Goal: Obtain resource: Obtain resource

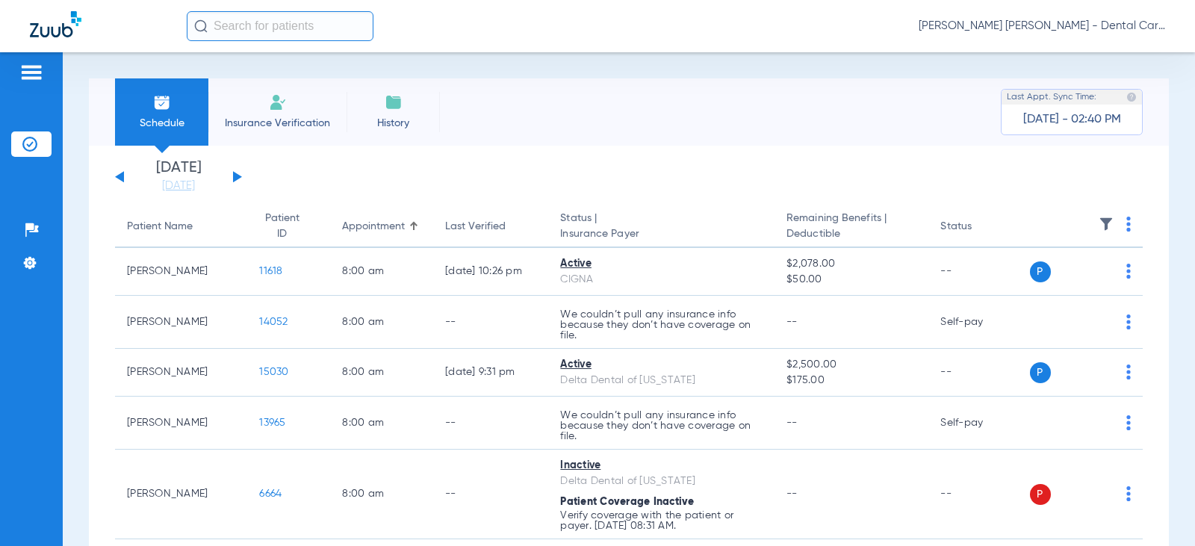
click at [229, 176] on div "[DATE] [DATE] [DATE] [DATE] [DATE] [DATE] [DATE] [DATE] [DATE] [DATE] [DATE] [D…" at bounding box center [178, 177] width 127 height 33
click at [235, 180] on button at bounding box center [237, 176] width 9 height 11
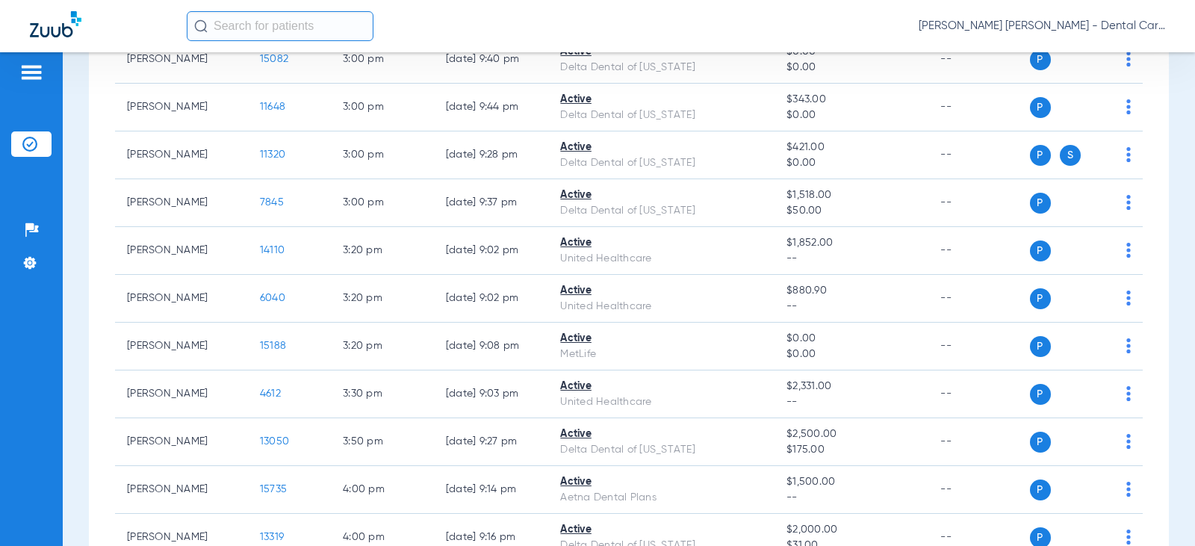
scroll to position [1803, 0]
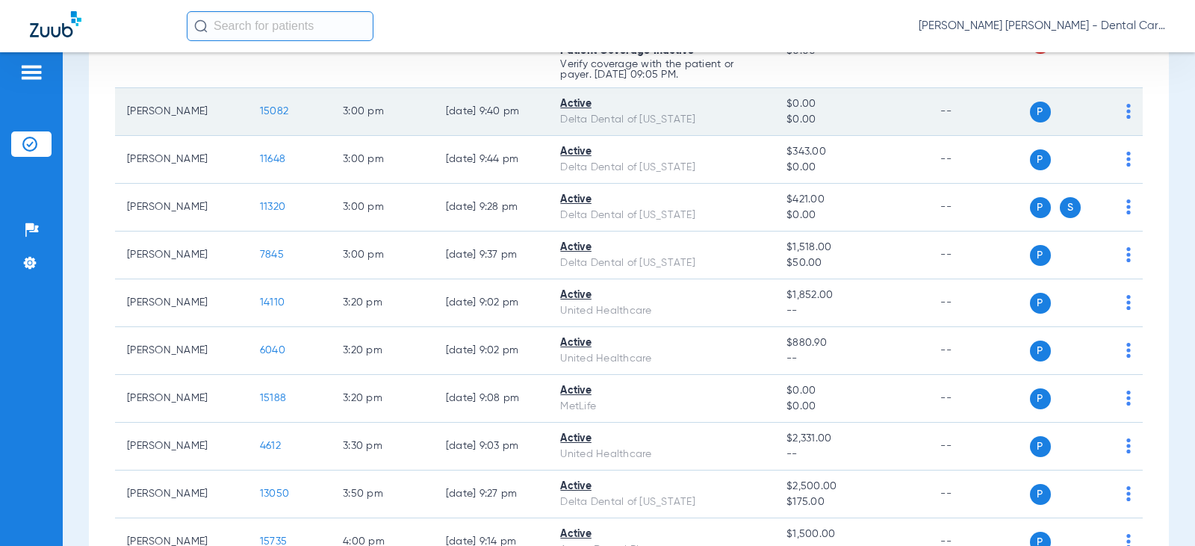
click at [262, 108] on span "15082" at bounding box center [274, 111] width 28 height 10
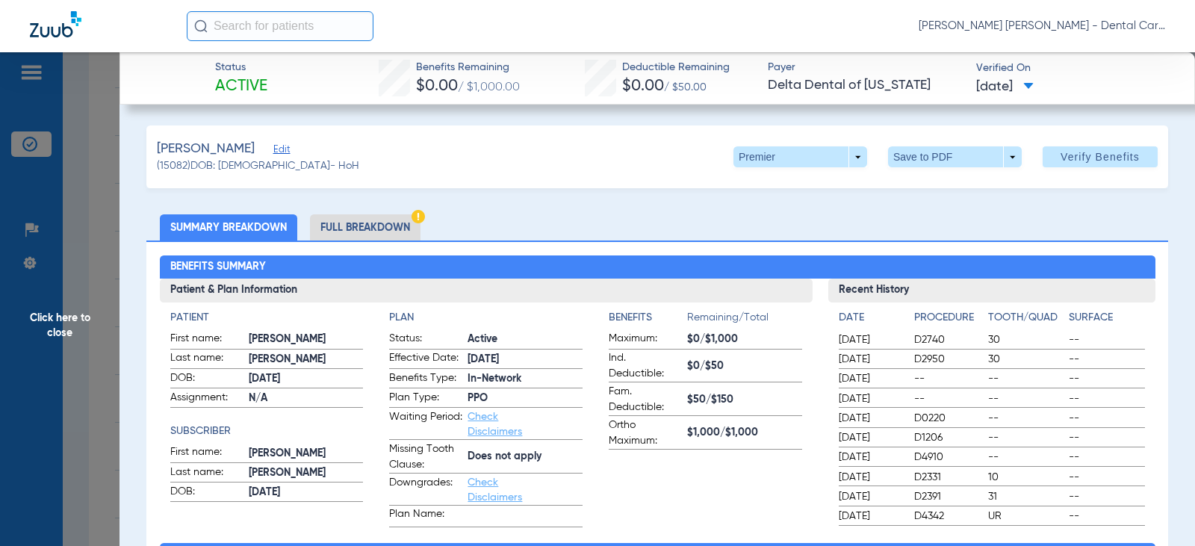
click at [374, 228] on li "Full Breakdown" at bounding box center [365, 227] width 111 height 26
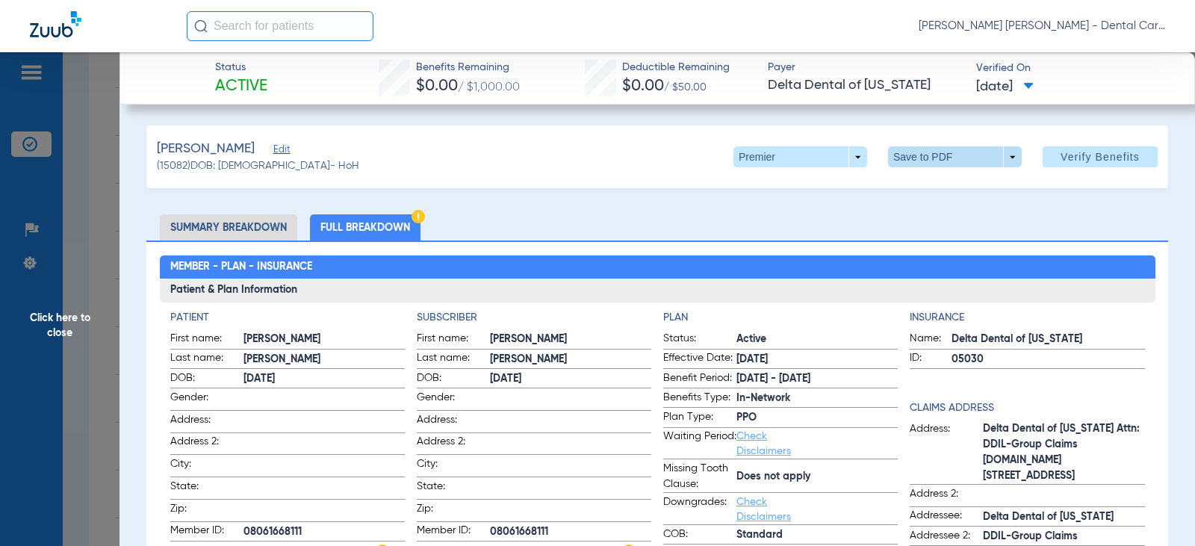
click at [903, 165] on span at bounding box center [955, 156] width 134 height 21
click at [941, 185] on span "Save to PDF" at bounding box center [949, 187] width 59 height 10
click at [69, 318] on span "Click here to close" at bounding box center [60, 325] width 120 height 546
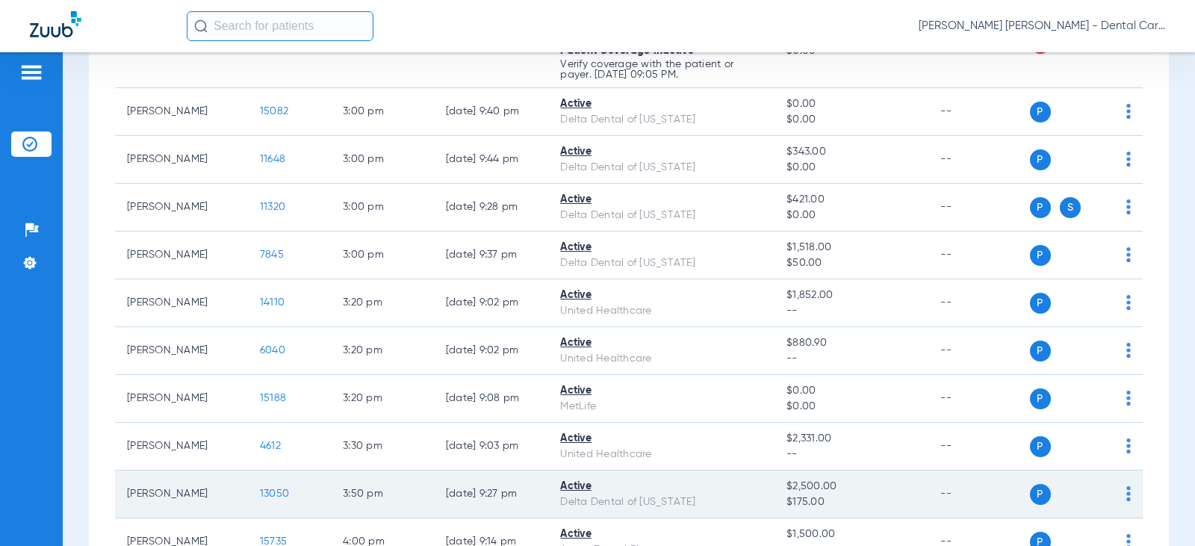
click at [261, 492] on span "13050" at bounding box center [274, 494] width 29 height 10
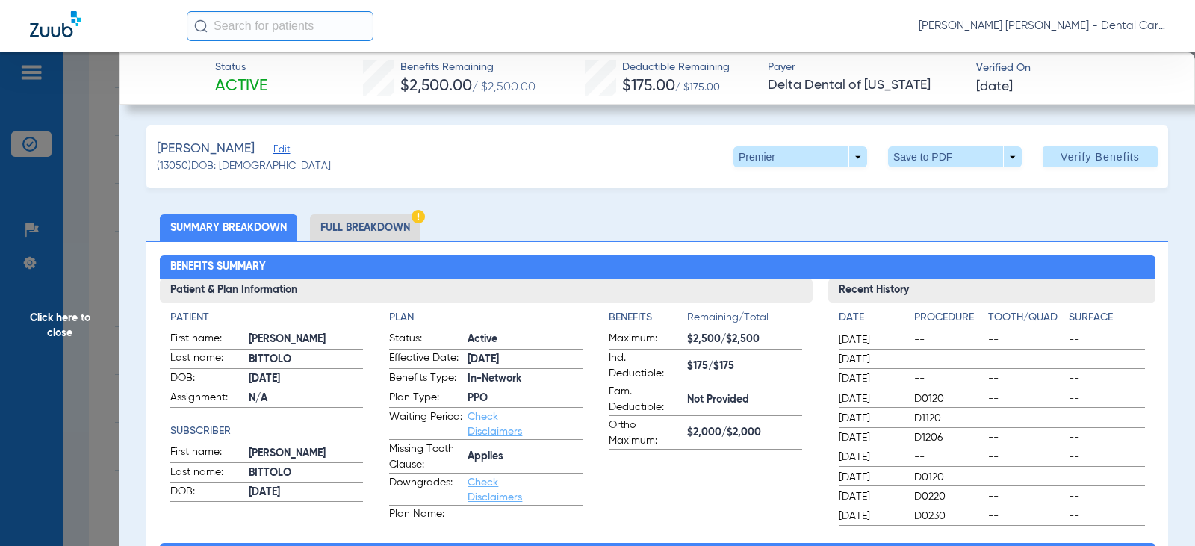
click at [398, 228] on li "Full Breakdown" at bounding box center [365, 227] width 111 height 26
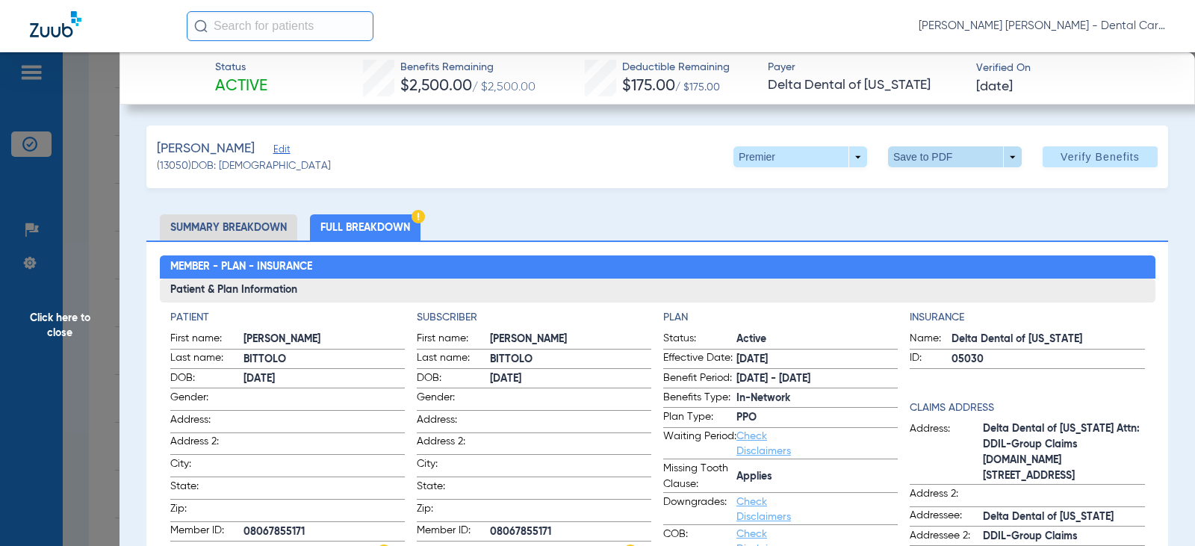
click at [938, 158] on span at bounding box center [956, 157] width 36 height 36
click at [925, 192] on span "Save to PDF" at bounding box center [949, 187] width 59 height 10
click at [57, 323] on span "Click here to close" at bounding box center [60, 325] width 120 height 546
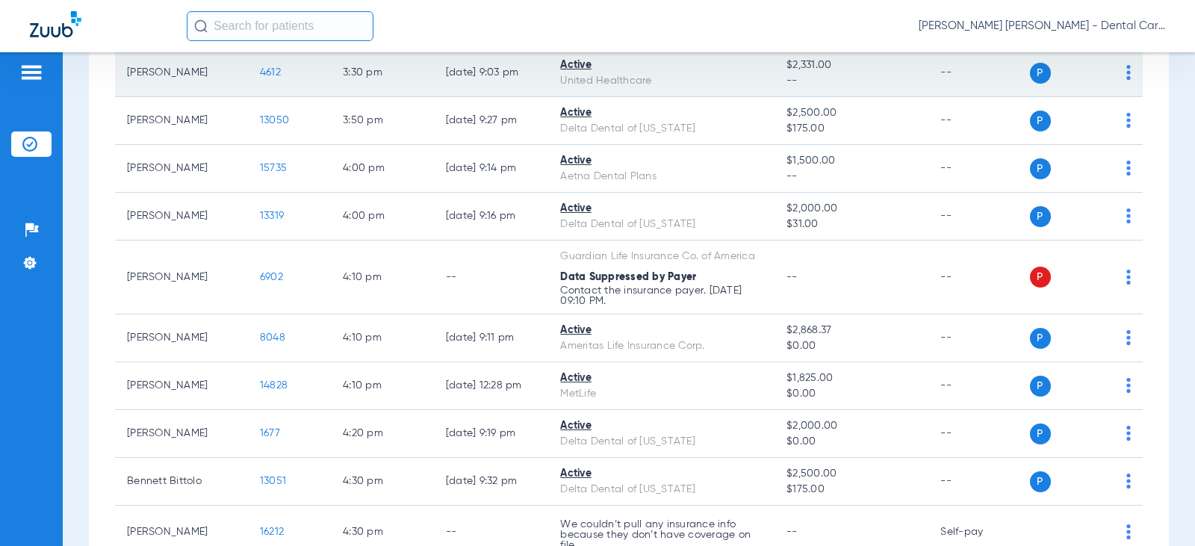
scroll to position [2252, 0]
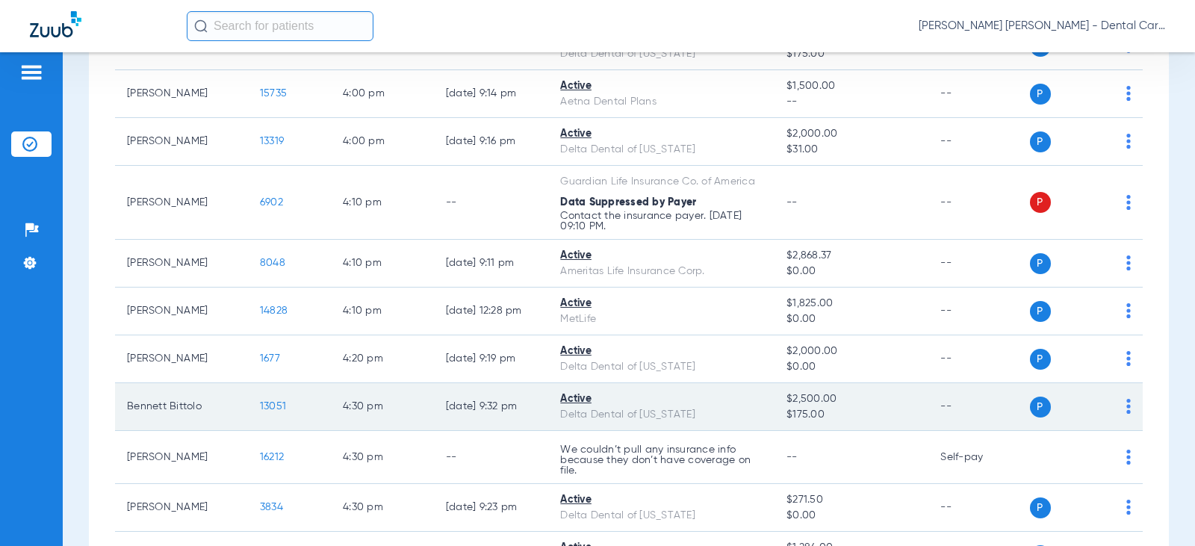
click at [265, 412] on td "13051" at bounding box center [289, 407] width 83 height 48
click at [265, 407] on span "13051" at bounding box center [273, 406] width 26 height 10
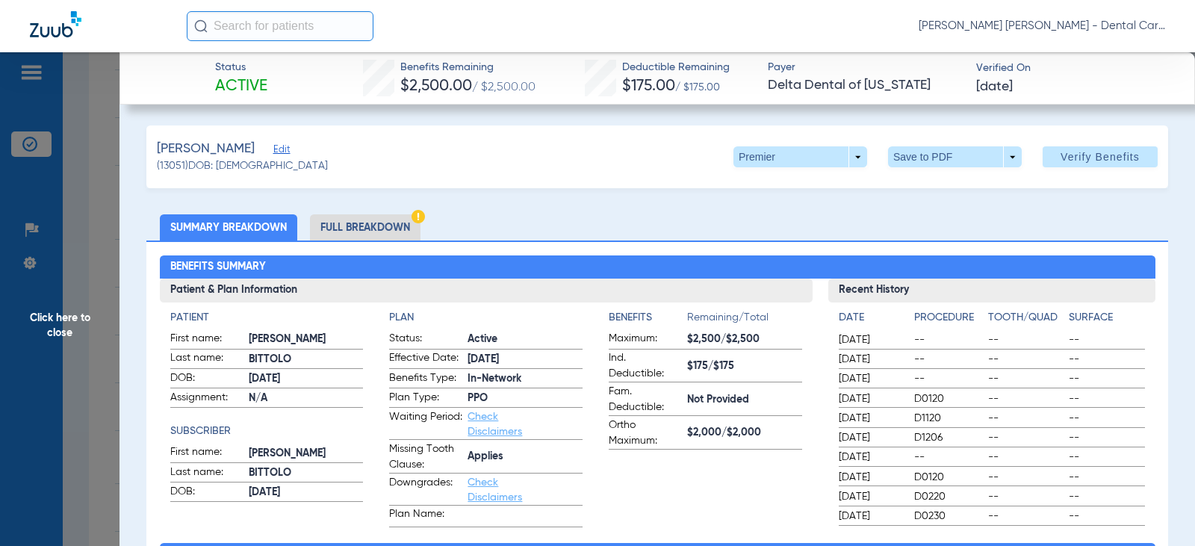
click at [377, 226] on li "Full Breakdown" at bounding box center [365, 227] width 111 height 26
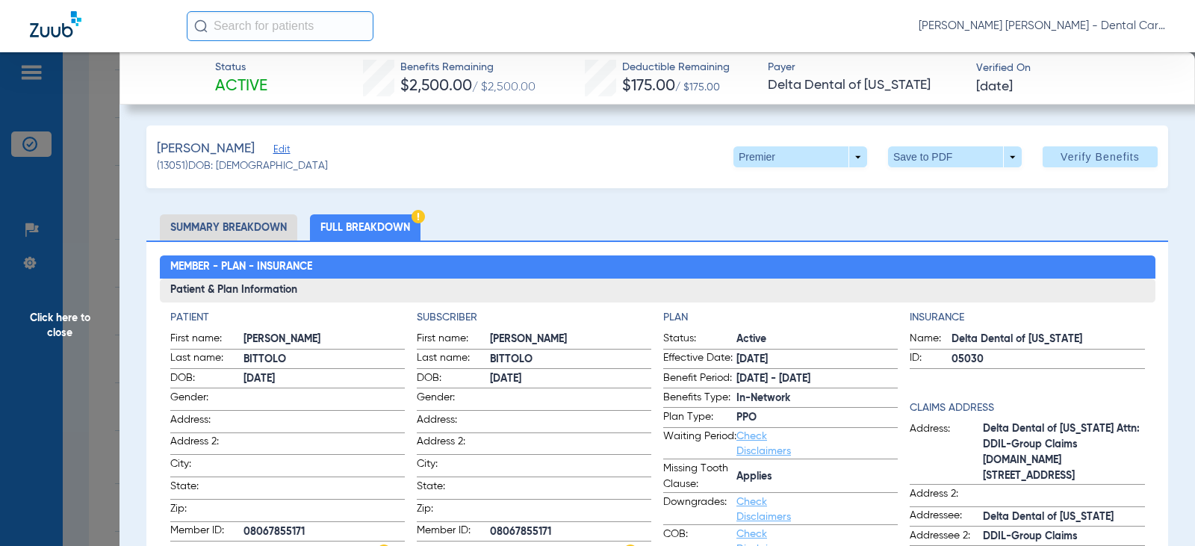
click at [938, 152] on span at bounding box center [956, 157] width 36 height 36
click at [943, 187] on span "Save to PDF" at bounding box center [949, 187] width 59 height 10
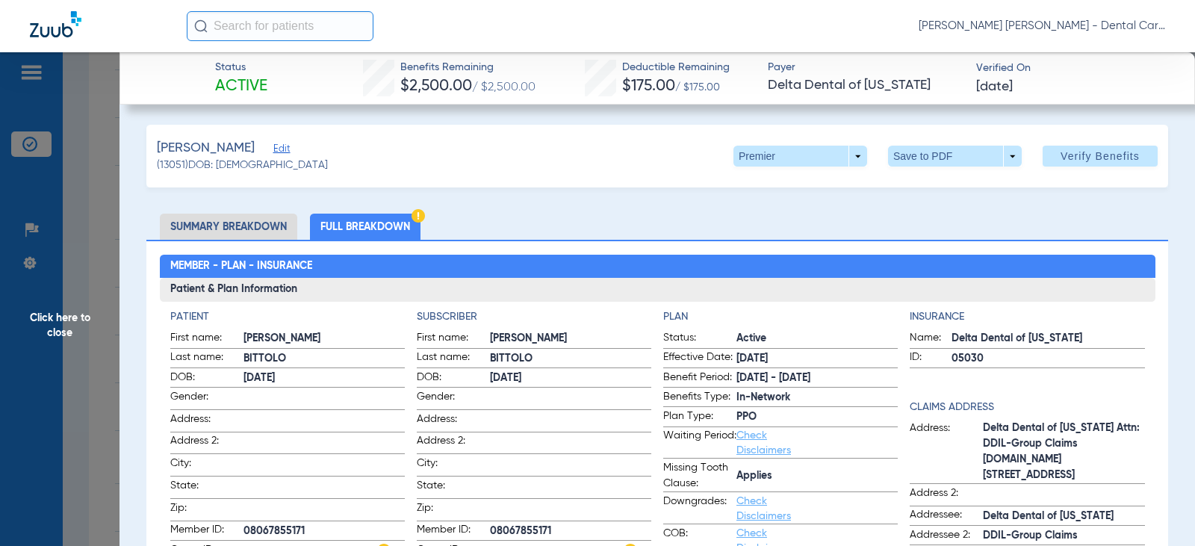
scroll to position [0, 0]
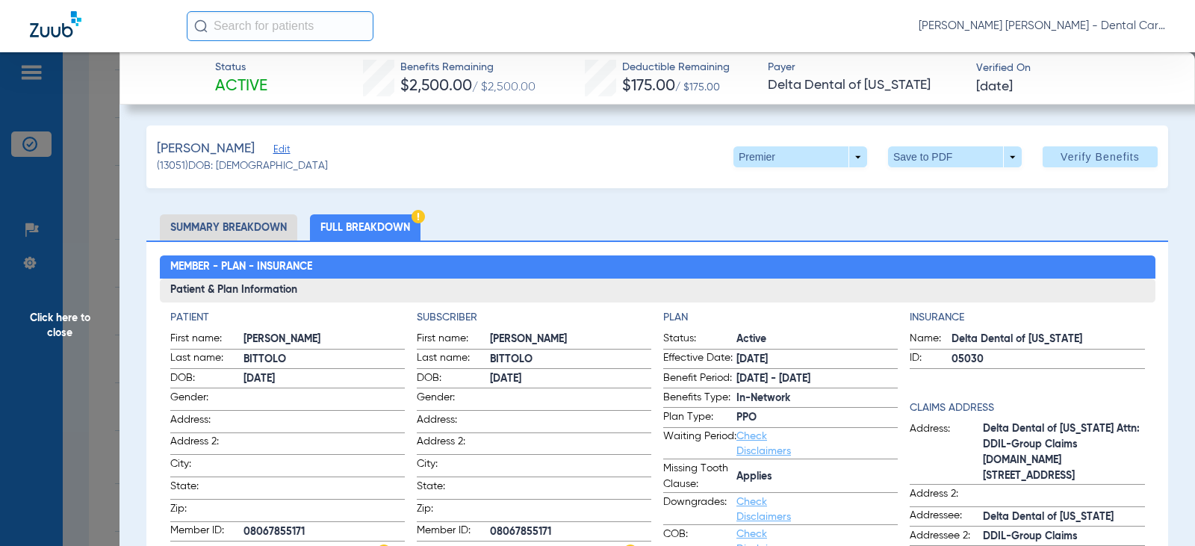
click at [66, 322] on span "Click here to close" at bounding box center [60, 325] width 120 height 546
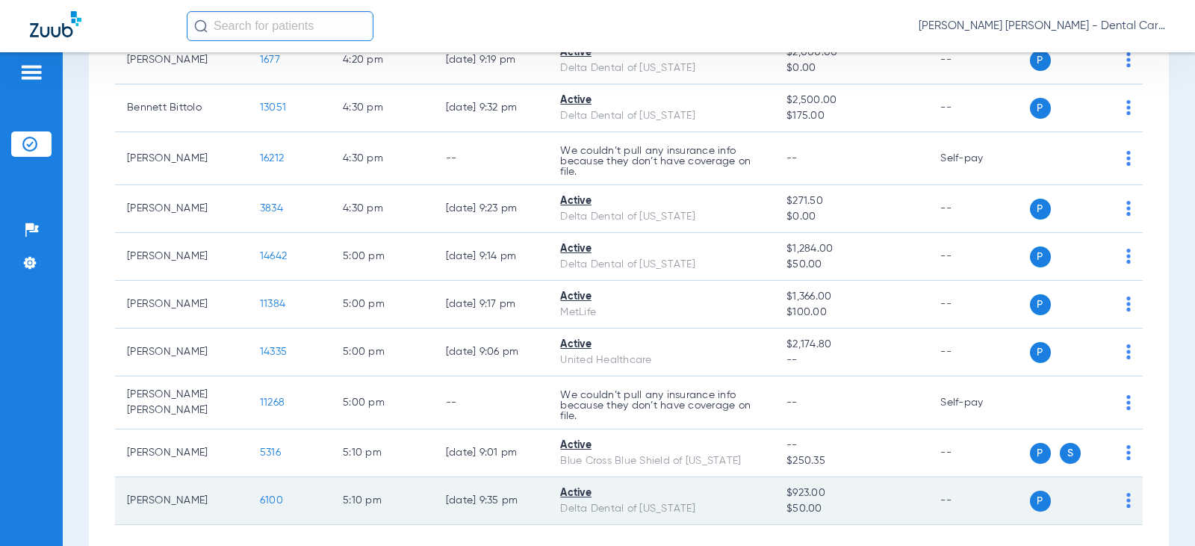
scroll to position [2625, 0]
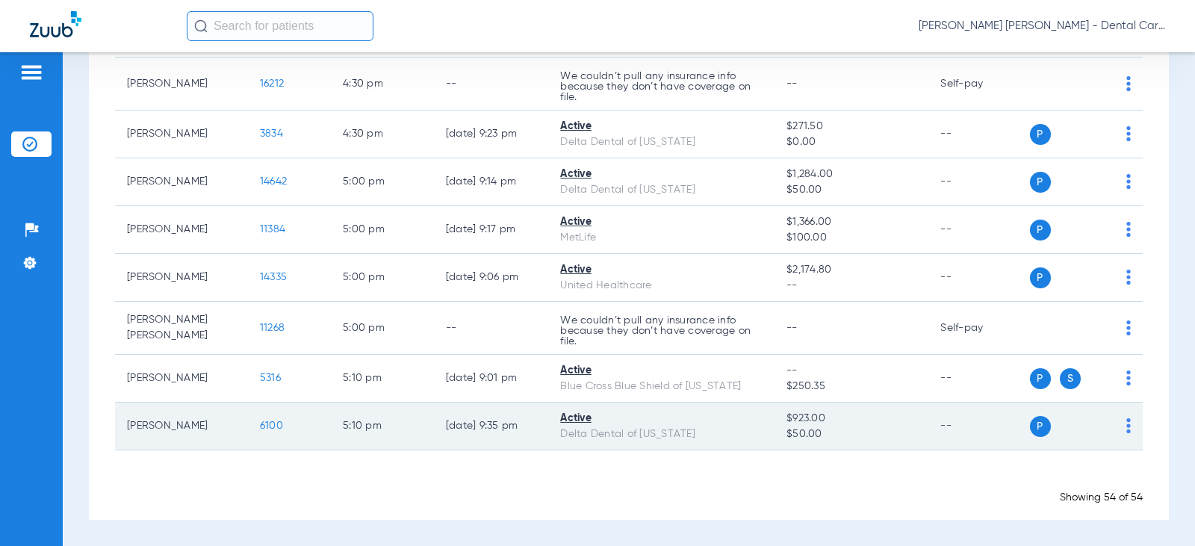
click at [264, 426] on span "6100" at bounding box center [271, 426] width 23 height 10
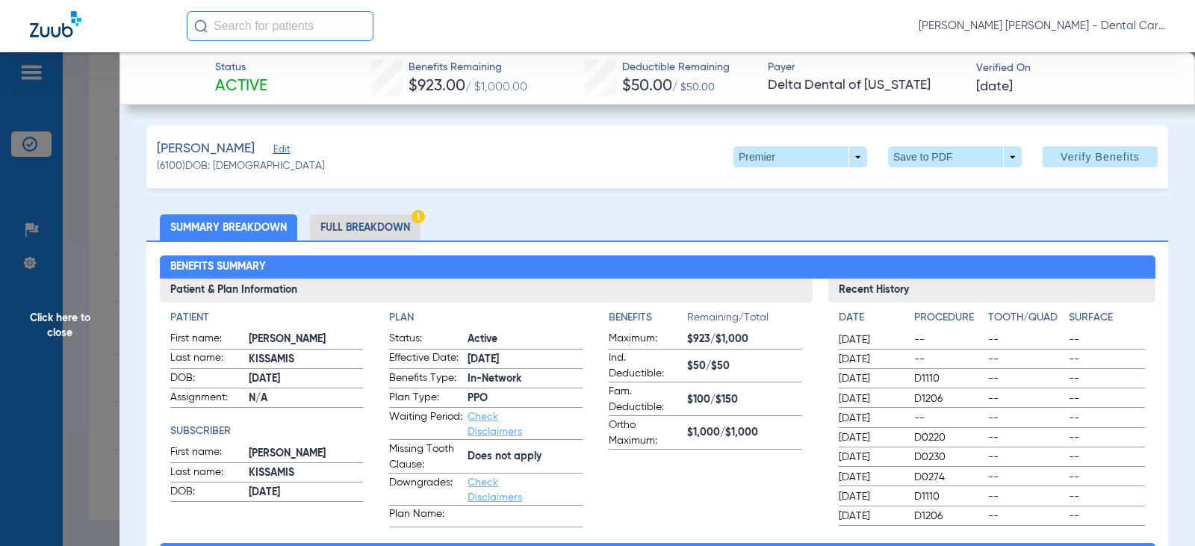
click at [365, 230] on li "Full Breakdown" at bounding box center [365, 227] width 111 height 26
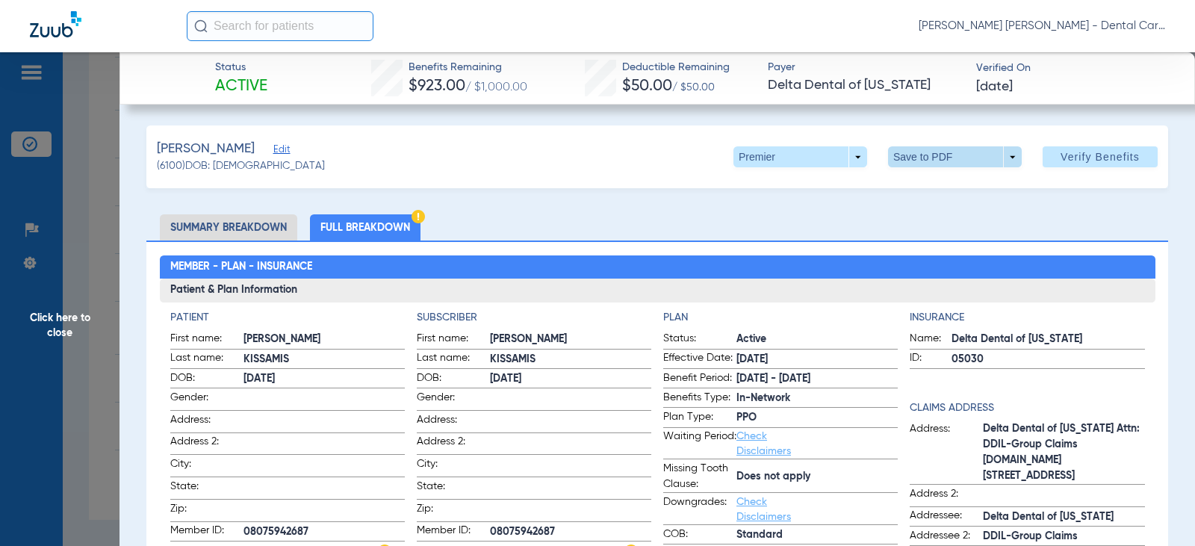
click at [948, 153] on span at bounding box center [956, 157] width 36 height 36
click at [929, 182] on span "Save to PDF" at bounding box center [949, 187] width 59 height 10
click at [75, 325] on span "Click here to close" at bounding box center [60, 325] width 120 height 546
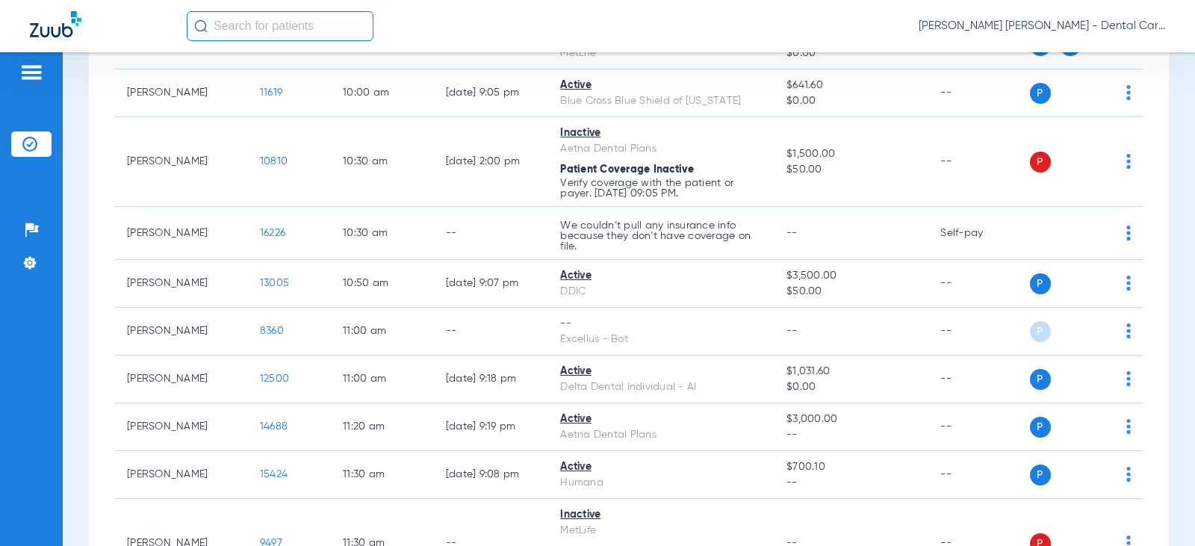
scroll to position [85, 0]
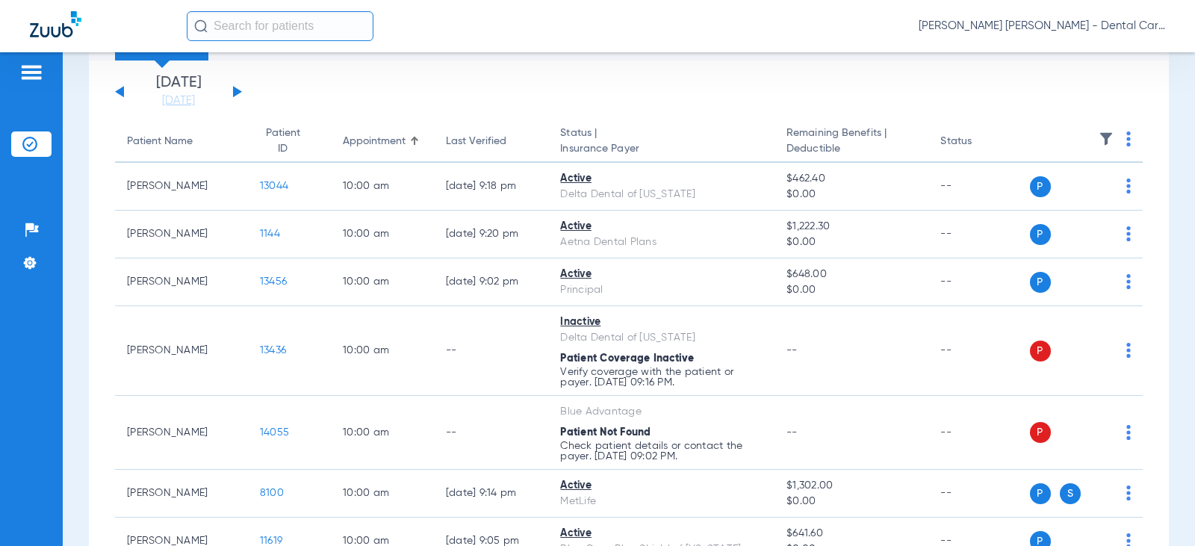
click at [238, 93] on button at bounding box center [237, 91] width 9 height 11
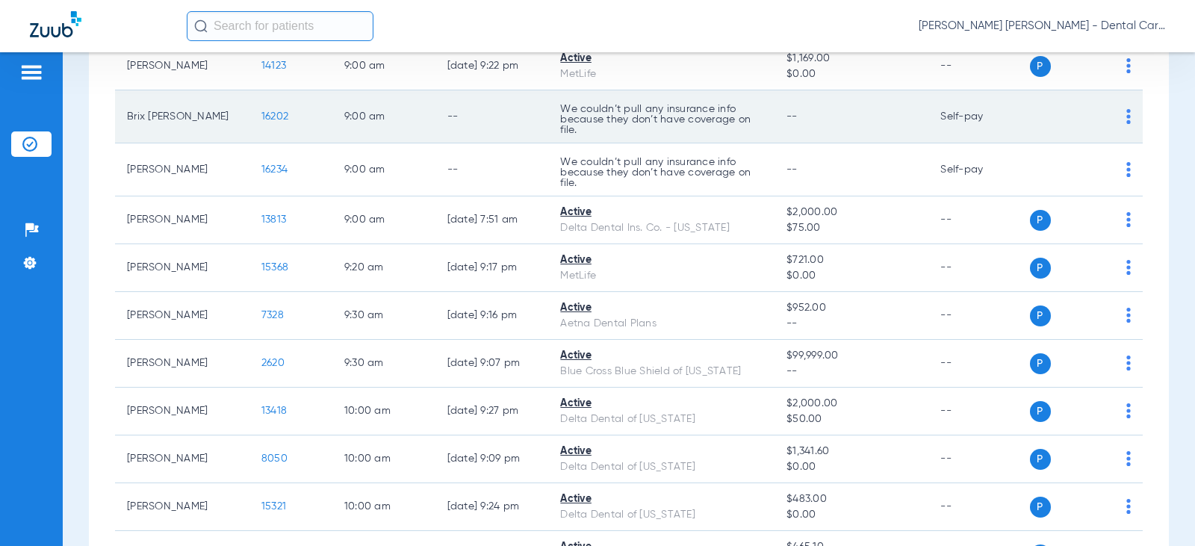
scroll to position [598, 0]
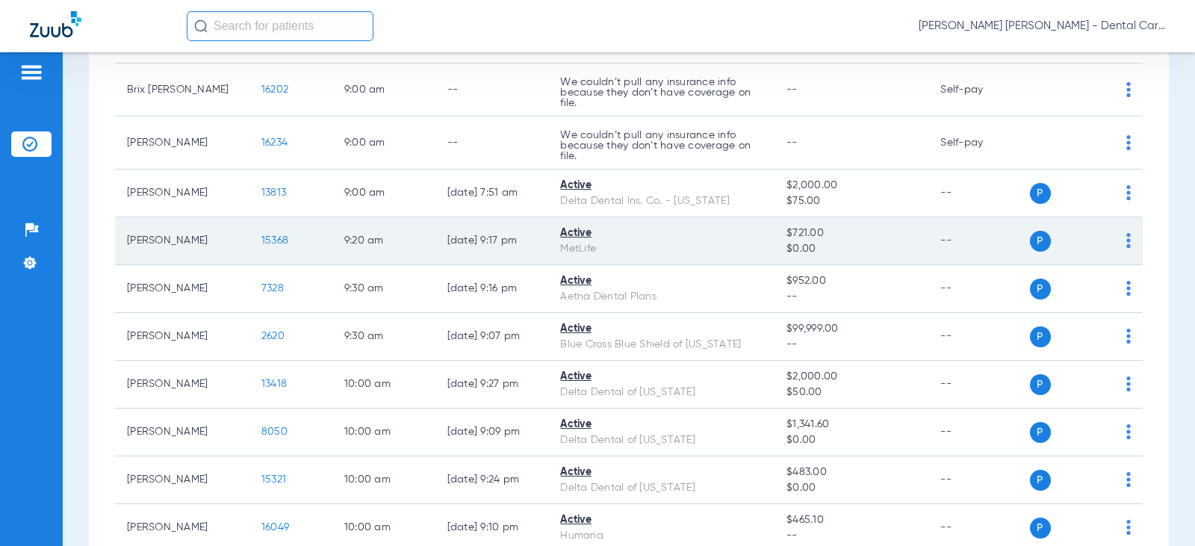
click at [261, 246] on span "15368" at bounding box center [274, 240] width 27 height 10
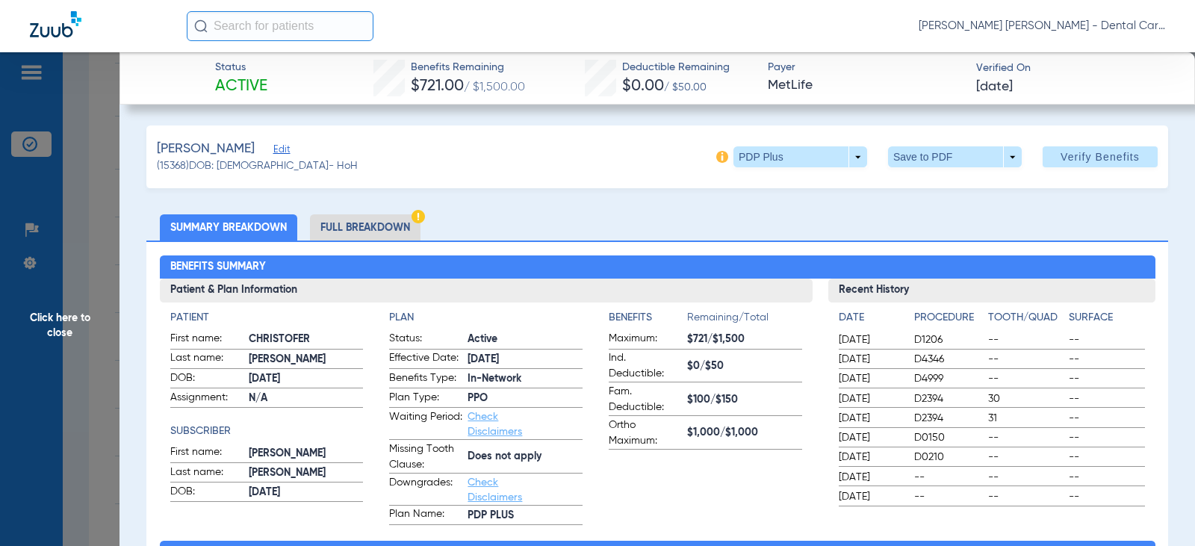
click at [388, 226] on li "Full Breakdown" at bounding box center [365, 227] width 111 height 26
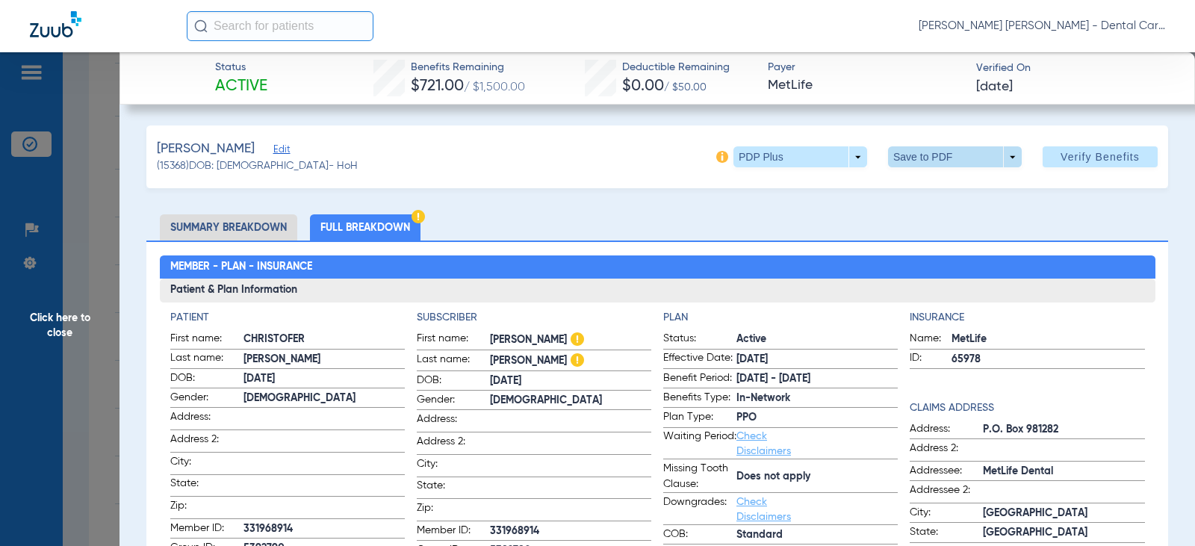
click at [911, 162] on span at bounding box center [955, 156] width 134 height 21
click at [935, 191] on span "Save to PDF" at bounding box center [949, 187] width 59 height 10
click at [65, 323] on span "Click here to close" at bounding box center [60, 325] width 120 height 546
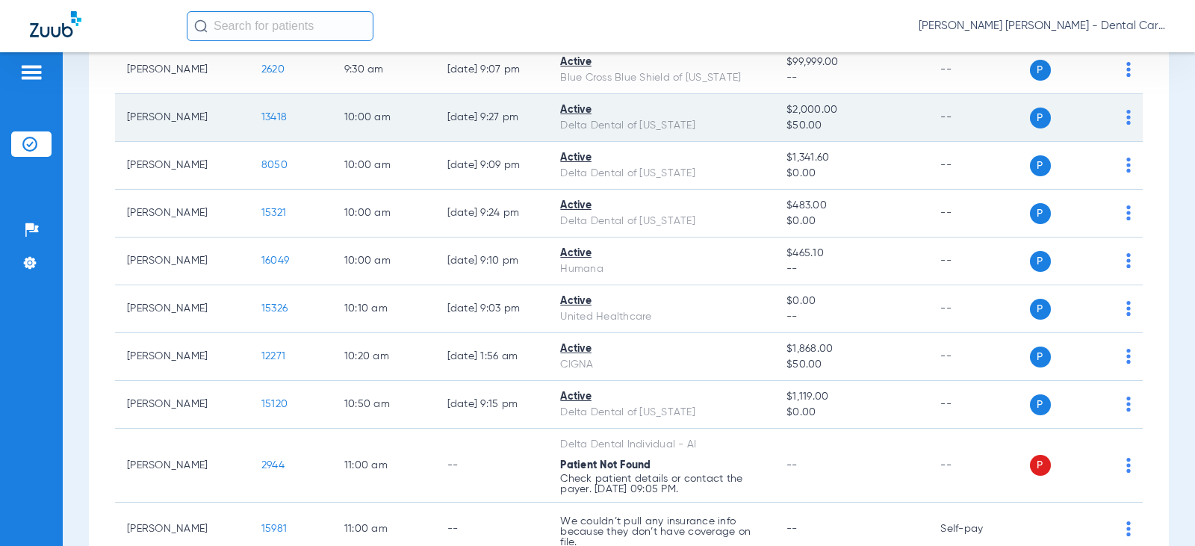
scroll to position [896, 0]
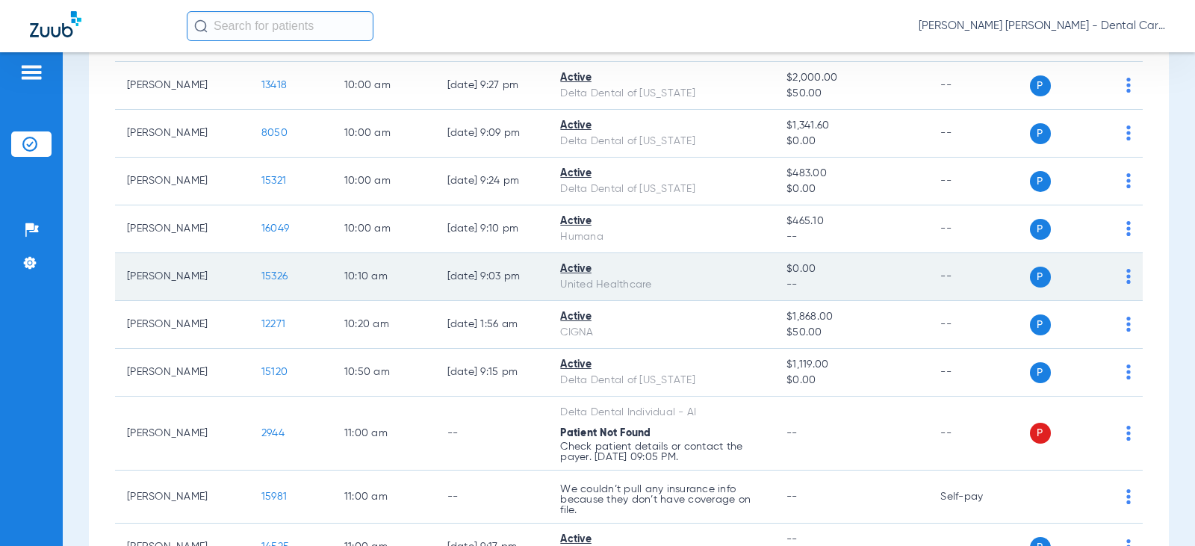
click at [261, 282] on span "15326" at bounding box center [274, 276] width 26 height 10
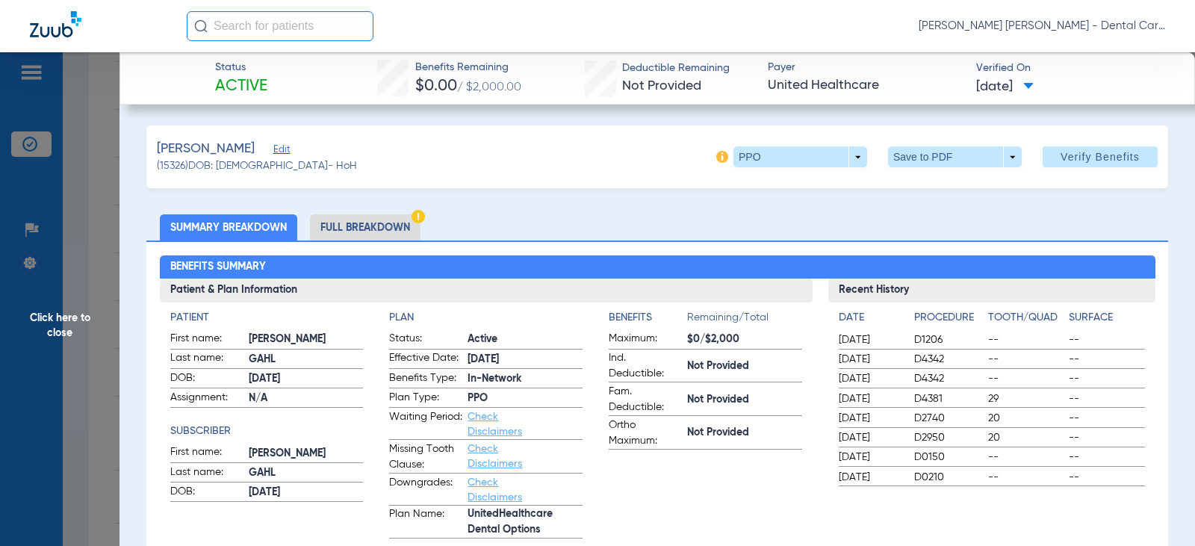
click at [364, 226] on li "Full Breakdown" at bounding box center [365, 227] width 111 height 26
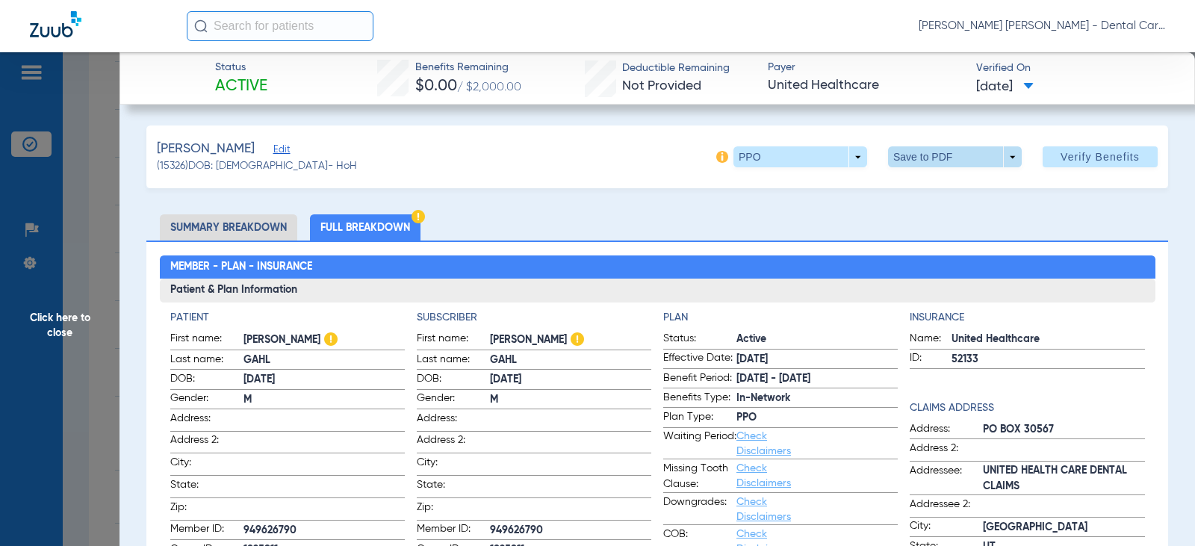
click at [905, 147] on span at bounding box center [955, 156] width 134 height 21
click at [933, 190] on span "Save to PDF" at bounding box center [949, 187] width 59 height 10
click at [74, 325] on span "Click here to close" at bounding box center [60, 325] width 120 height 546
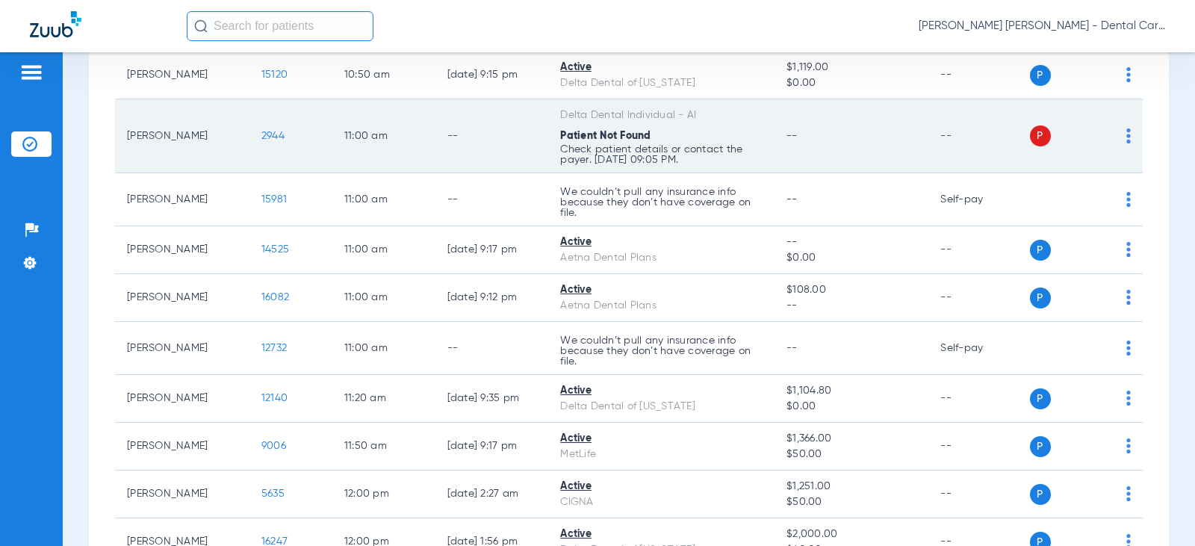
scroll to position [1195, 0]
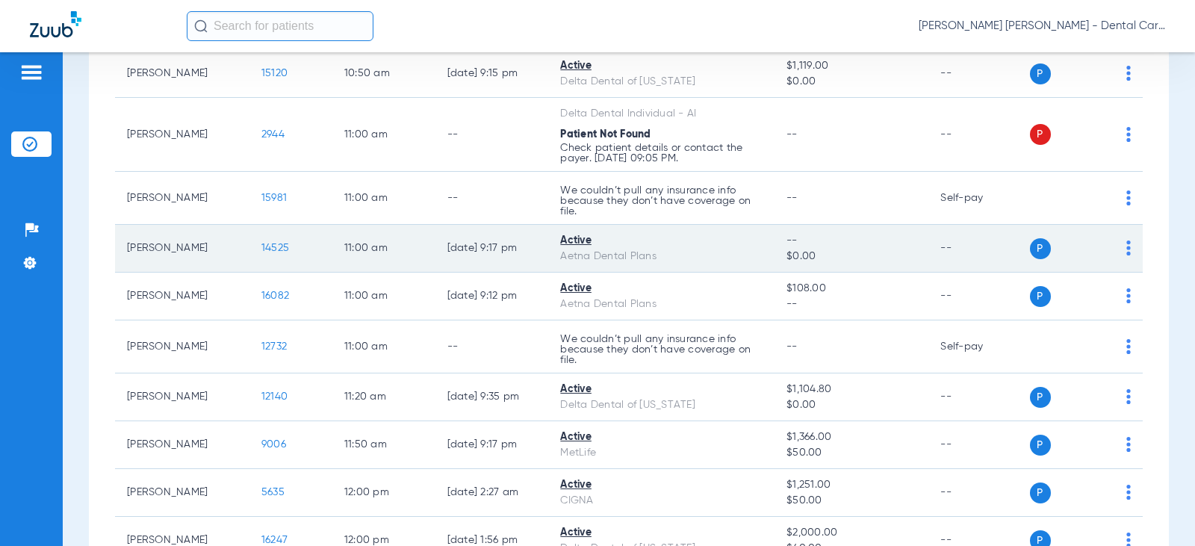
click at [261, 253] on span "14525" at bounding box center [275, 248] width 28 height 10
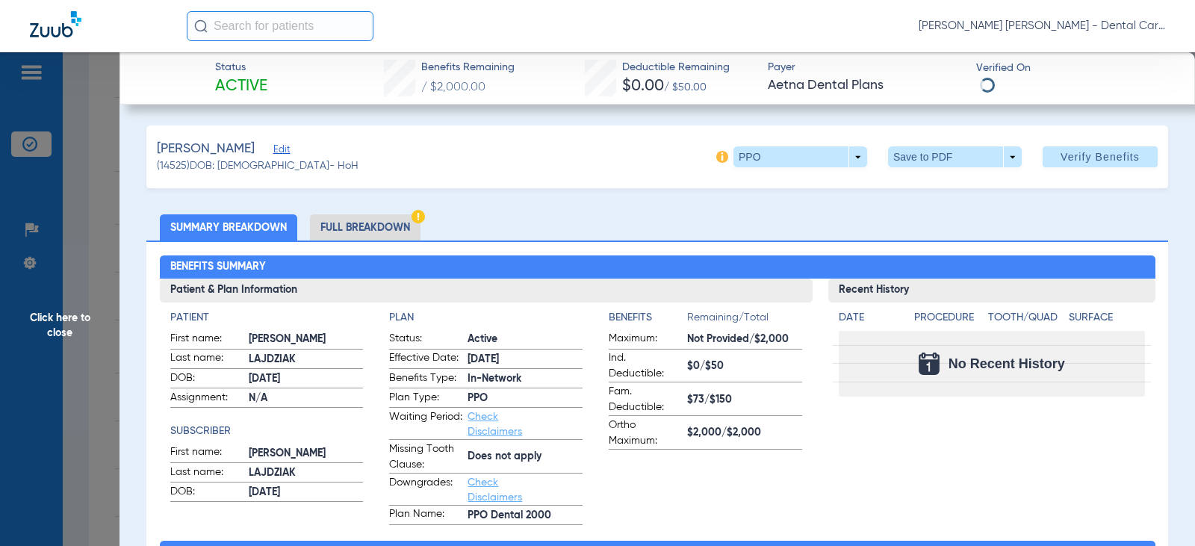
click at [379, 229] on li "Full Breakdown" at bounding box center [365, 227] width 111 height 26
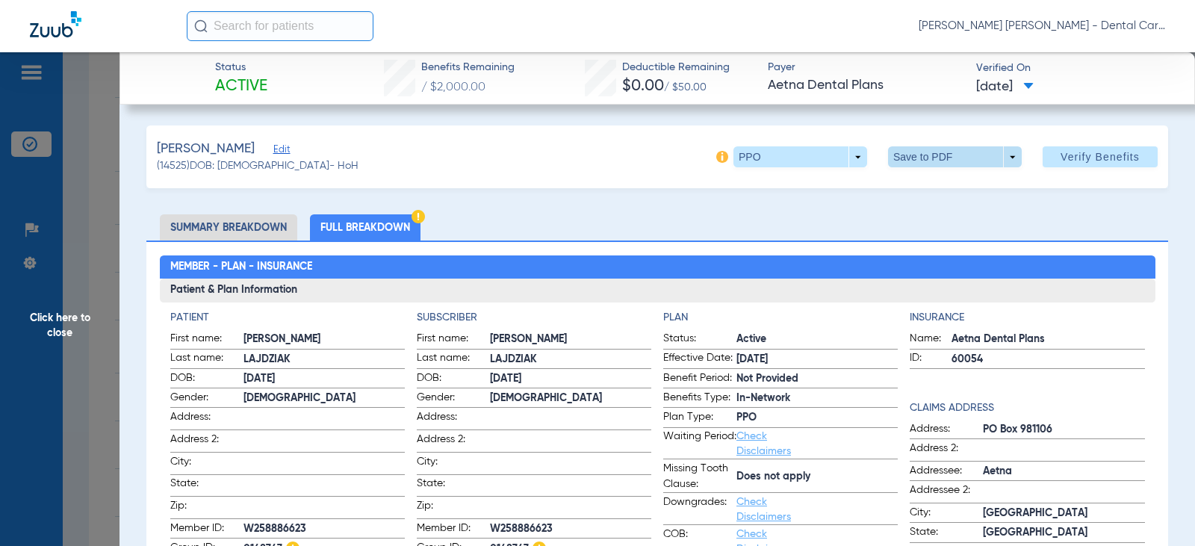
click at [921, 155] on span at bounding box center [955, 156] width 134 height 21
click at [934, 183] on span "Save to PDF" at bounding box center [949, 187] width 59 height 10
click at [54, 318] on span "Click here to close" at bounding box center [60, 325] width 120 height 546
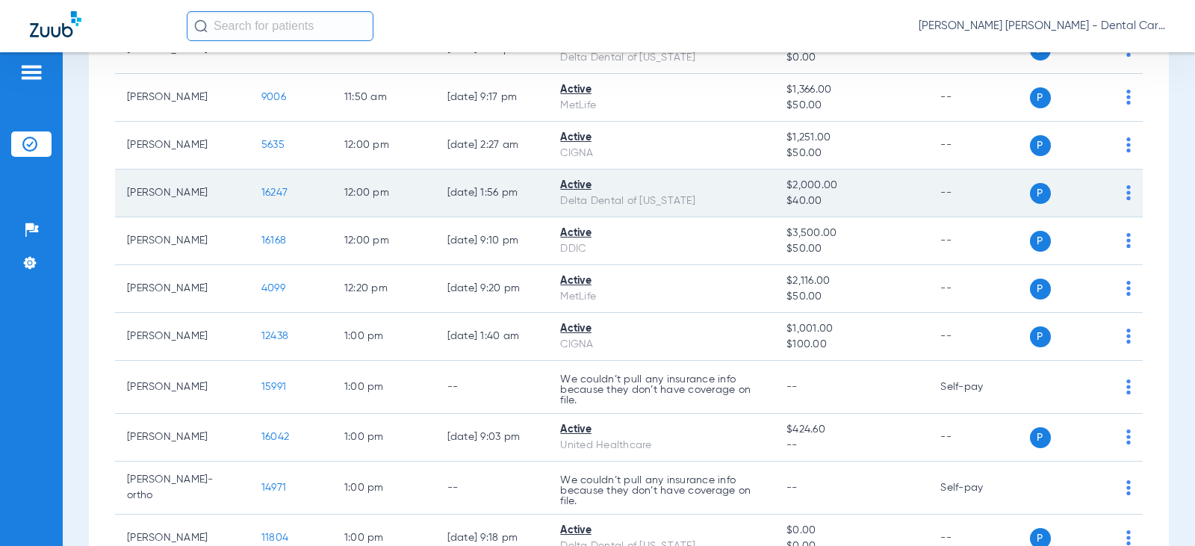
scroll to position [1643, 0]
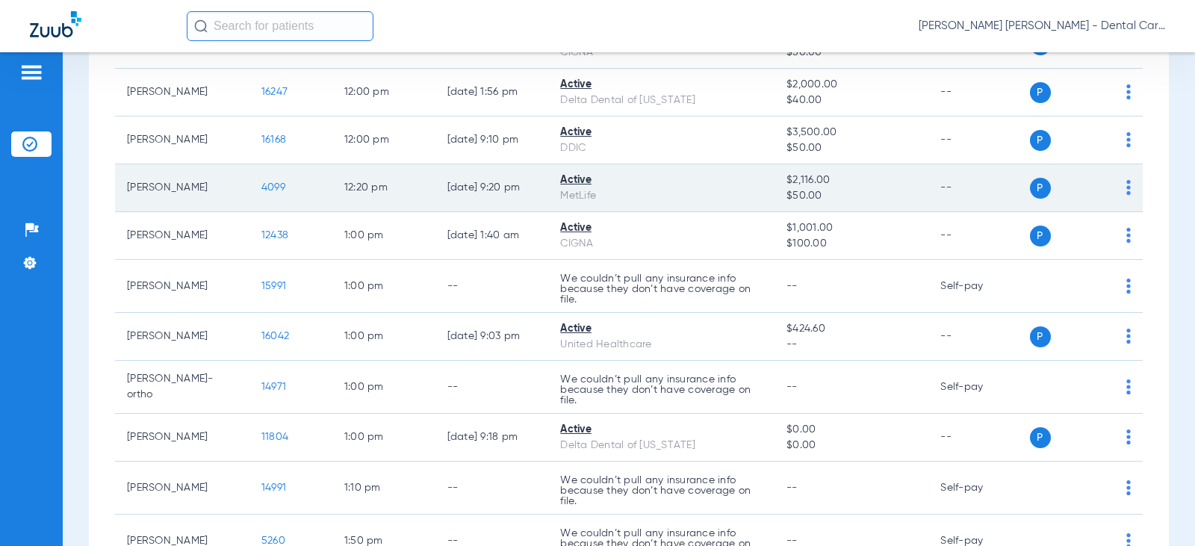
click at [263, 193] on span "4099" at bounding box center [273, 187] width 24 height 10
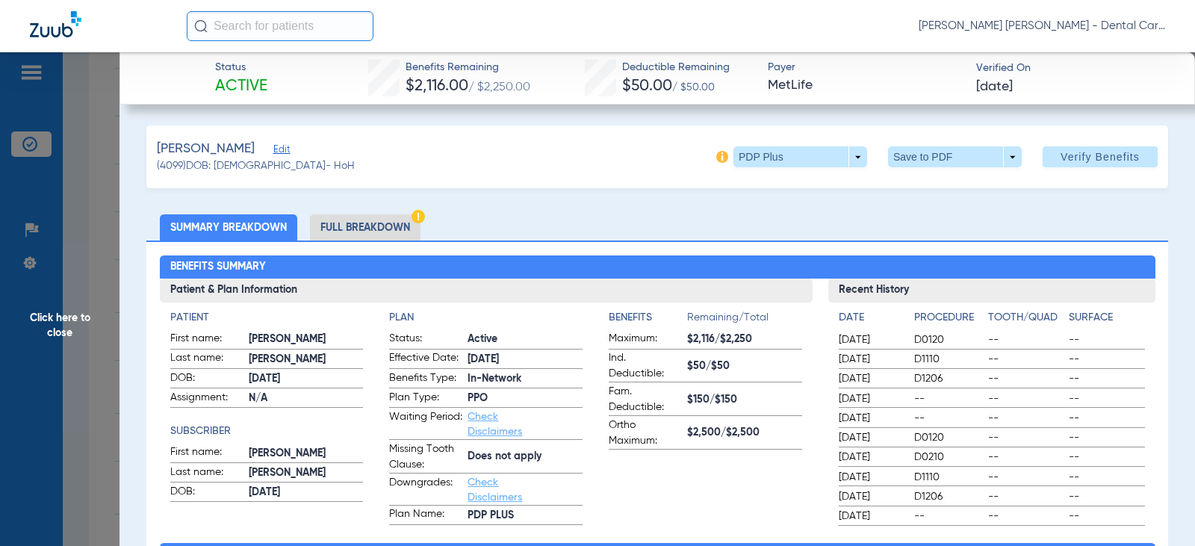
click at [382, 223] on li "Full Breakdown" at bounding box center [365, 227] width 111 height 26
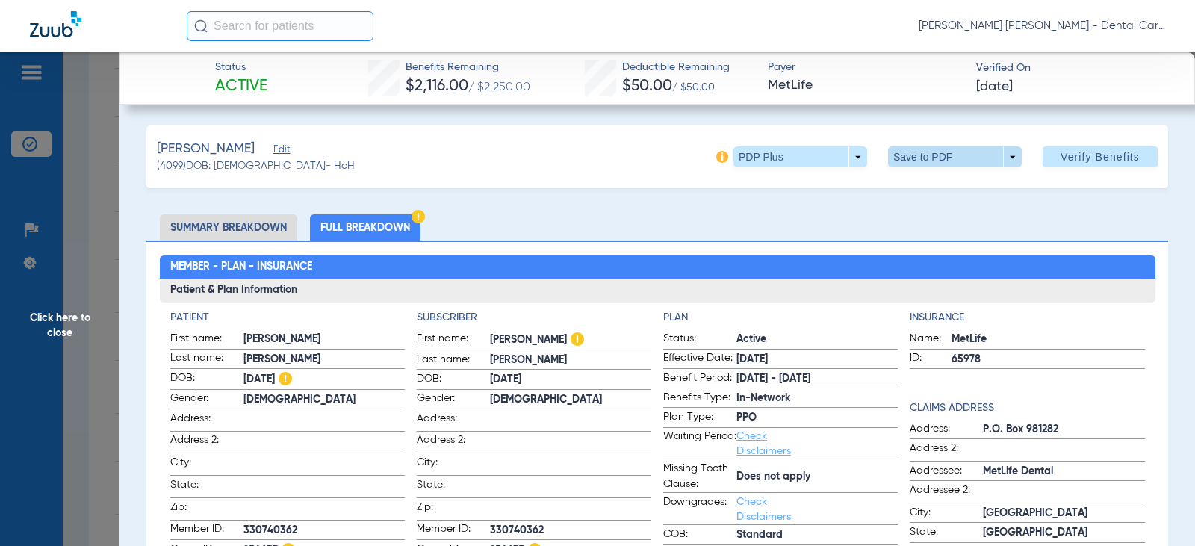
click at [911, 158] on span at bounding box center [955, 156] width 134 height 21
click at [926, 190] on span "Save to PDF" at bounding box center [949, 187] width 59 height 10
click at [58, 320] on span "Click here to close" at bounding box center [60, 325] width 120 height 546
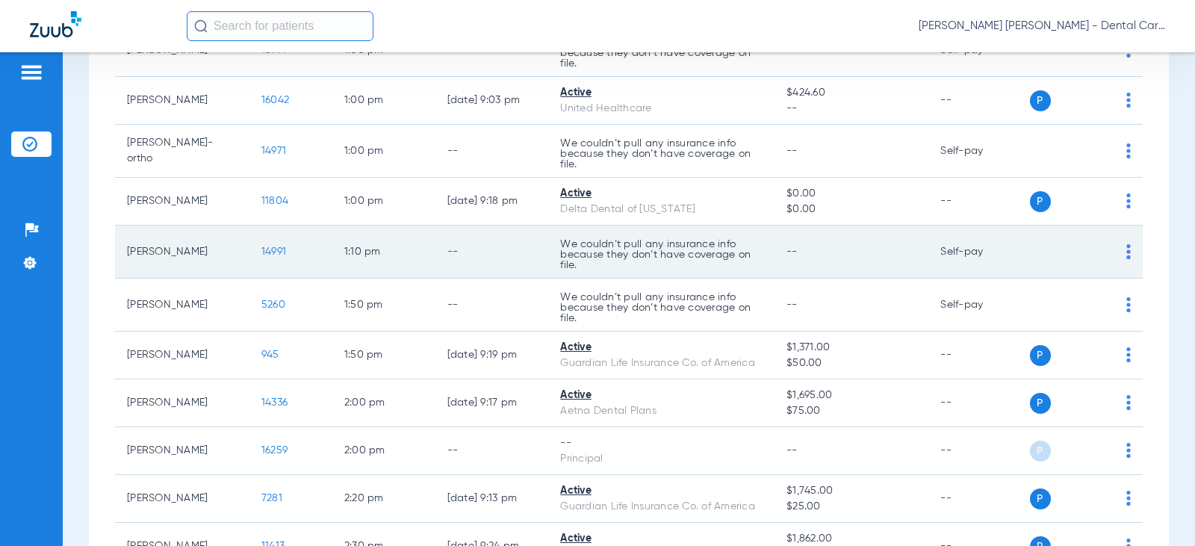
scroll to position [2017, 0]
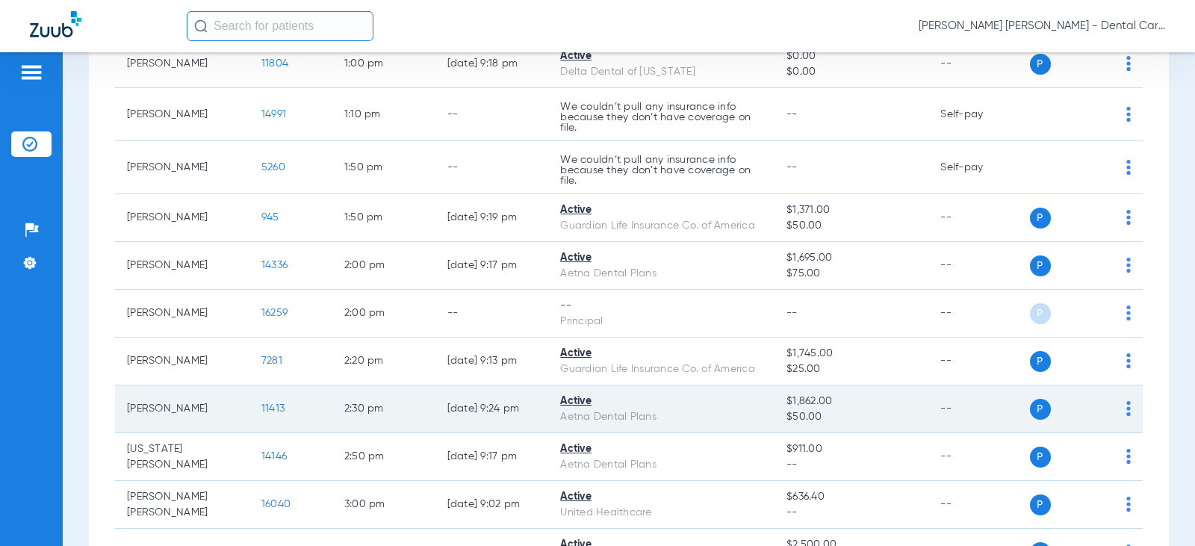
click at [266, 414] on span "11413" at bounding box center [272, 408] width 23 height 10
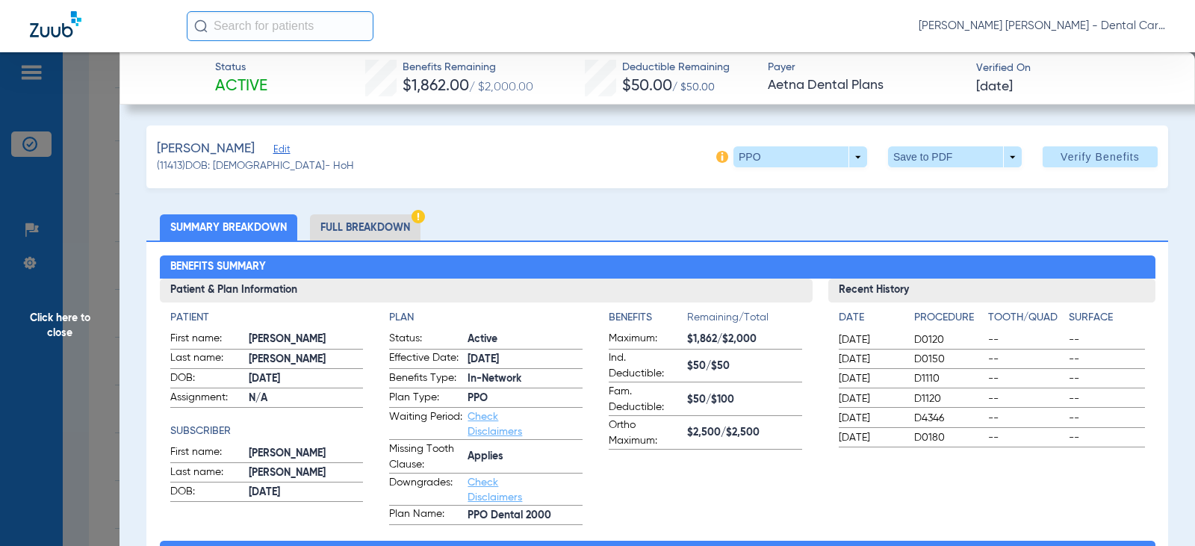
click at [379, 226] on li "Full Breakdown" at bounding box center [365, 227] width 111 height 26
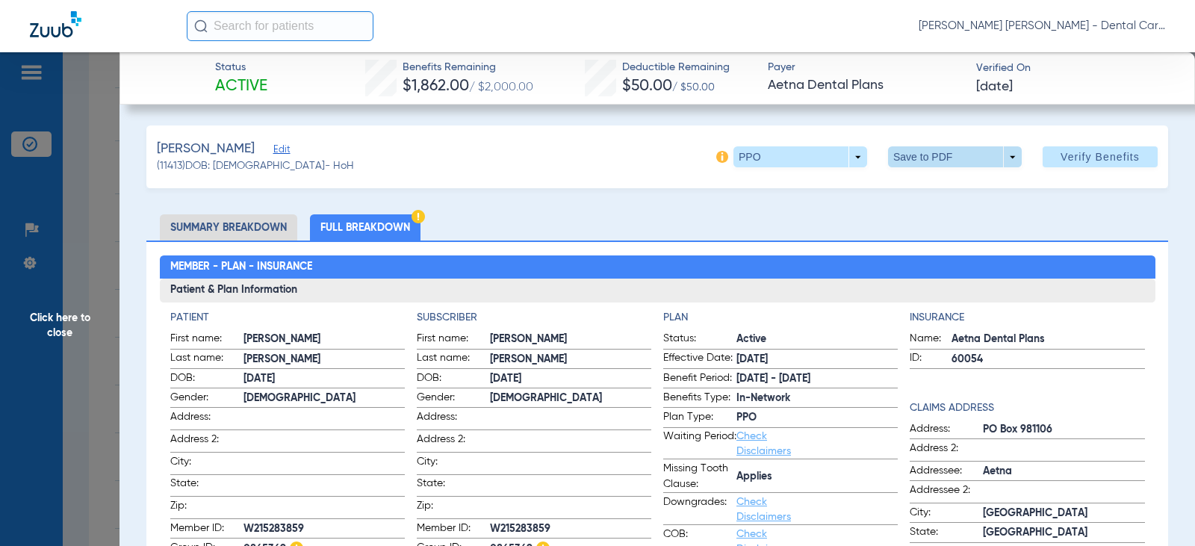
click at [938, 151] on span at bounding box center [956, 157] width 36 height 36
click at [938, 188] on span "Save to PDF" at bounding box center [949, 187] width 59 height 10
click at [64, 322] on span "Click here to close" at bounding box center [60, 325] width 120 height 546
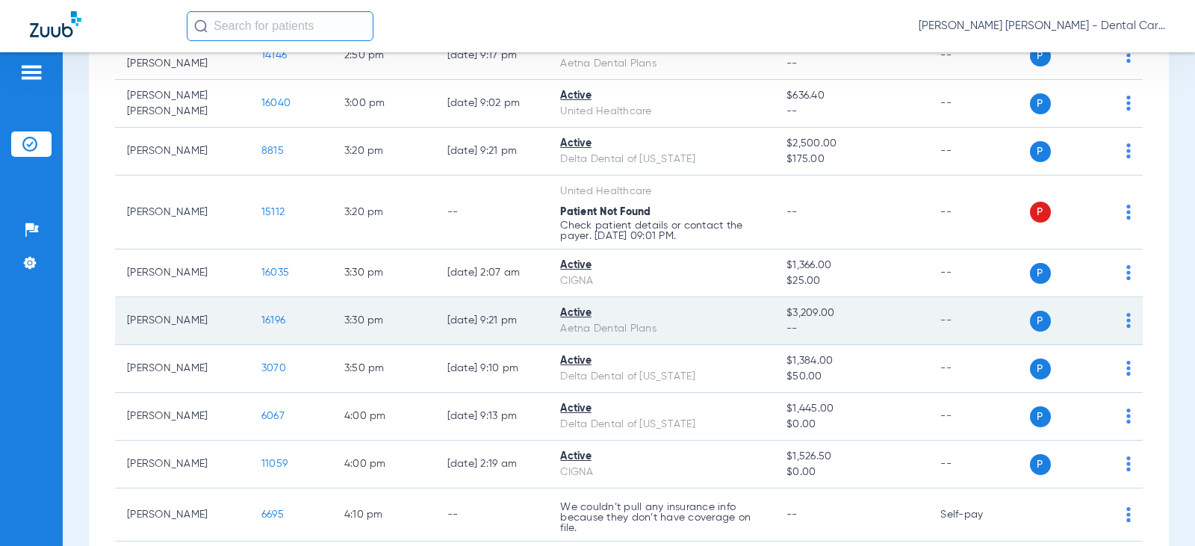
scroll to position [2417, 0]
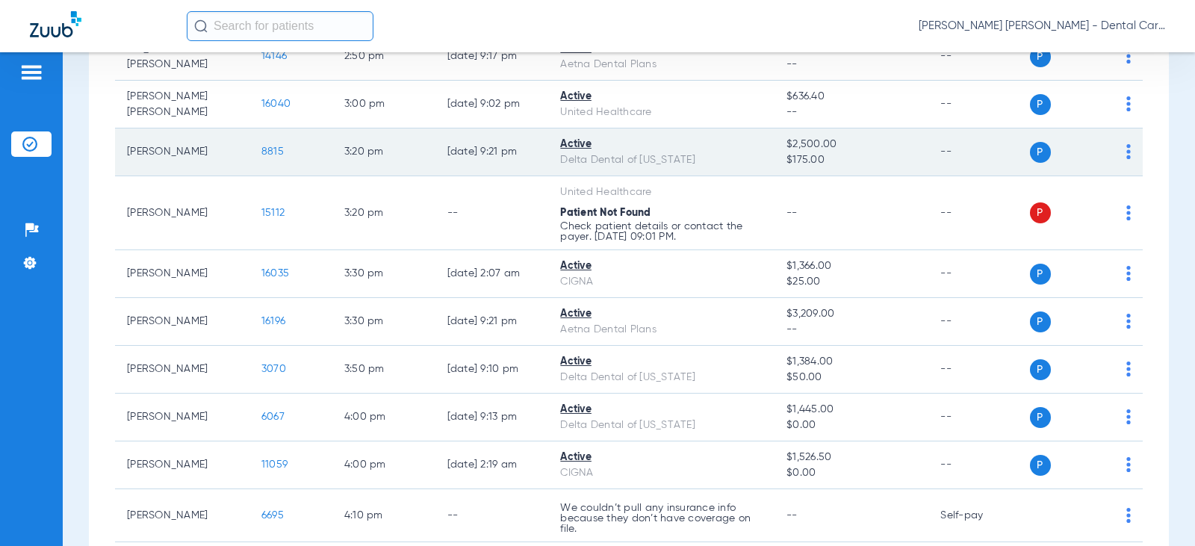
click at [265, 157] on span "8815" at bounding box center [272, 151] width 22 height 10
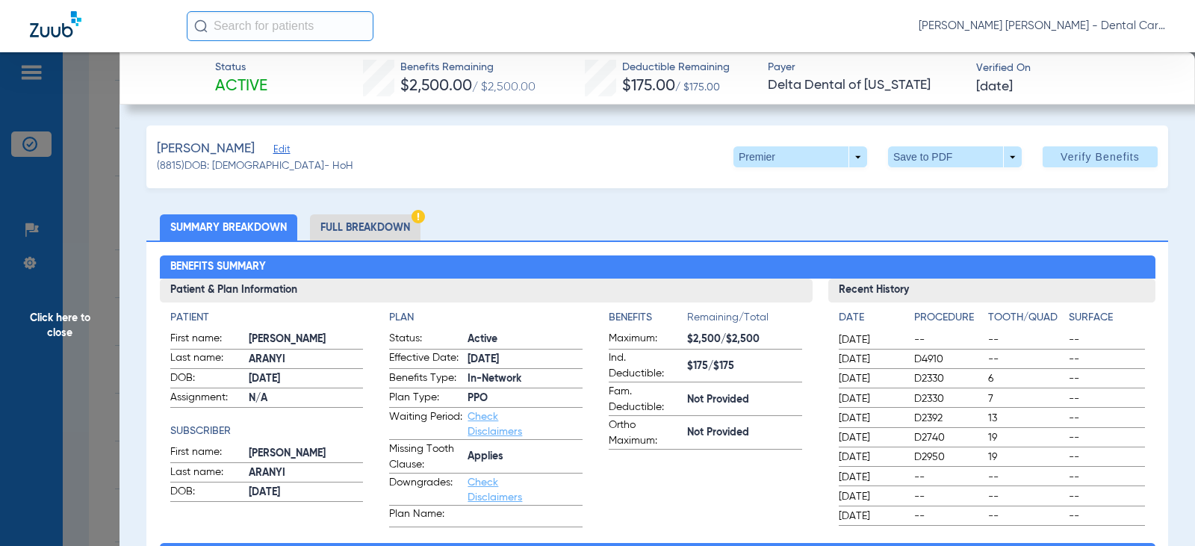
click at [358, 231] on li "Full Breakdown" at bounding box center [365, 227] width 111 height 26
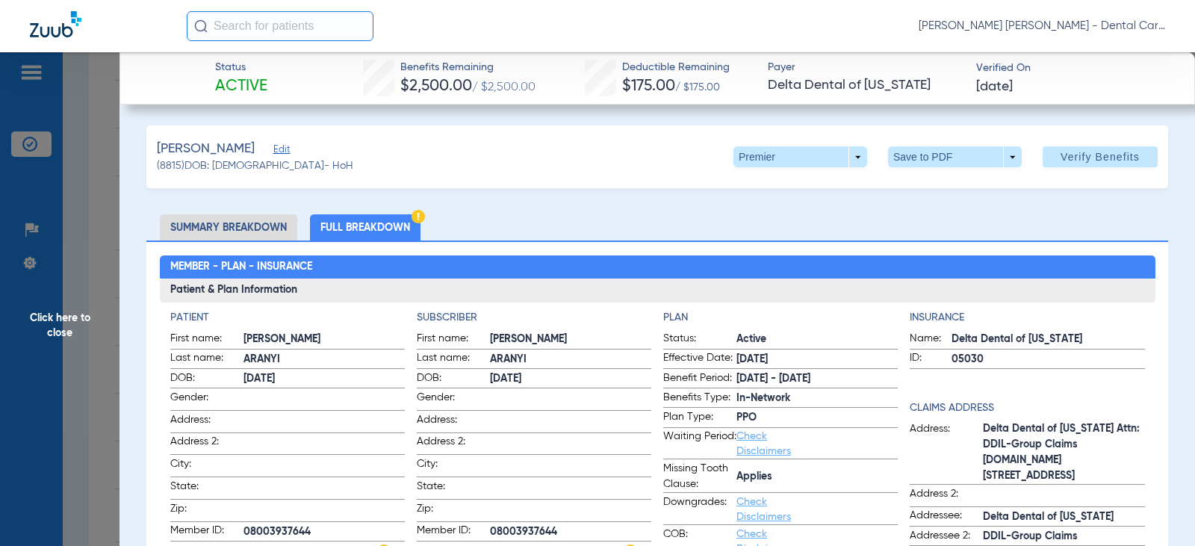
click at [377, 227] on li "Full Breakdown" at bounding box center [365, 227] width 111 height 26
click at [919, 158] on span at bounding box center [955, 156] width 134 height 21
click at [921, 177] on button "insert_drive_file Save to PDF" at bounding box center [934, 187] width 113 height 30
click at [63, 327] on span "Click here to close" at bounding box center [60, 325] width 120 height 546
